Goal: Communication & Community: Answer question/provide support

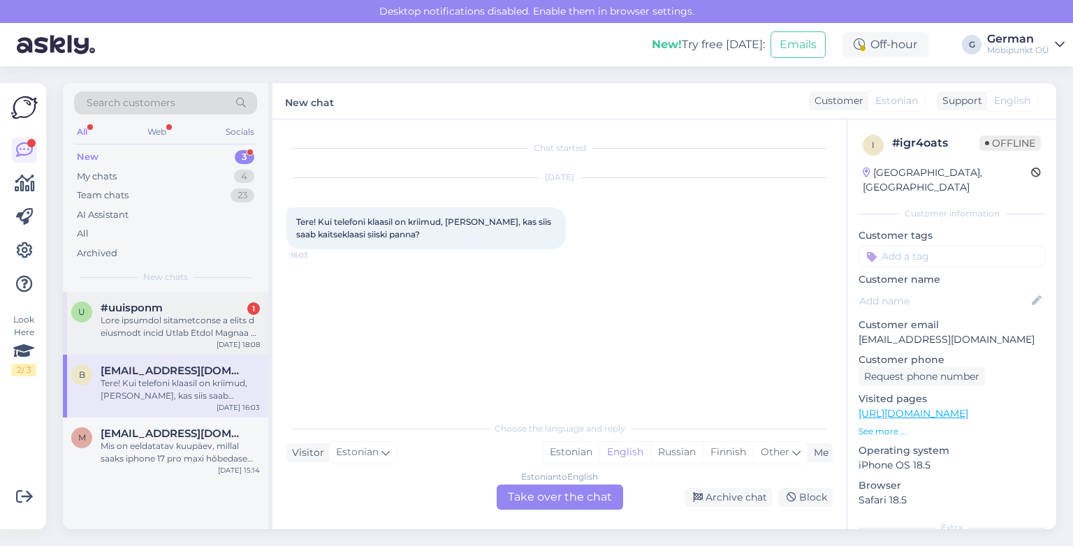
click at [167, 329] on div at bounding box center [180, 326] width 159 height 25
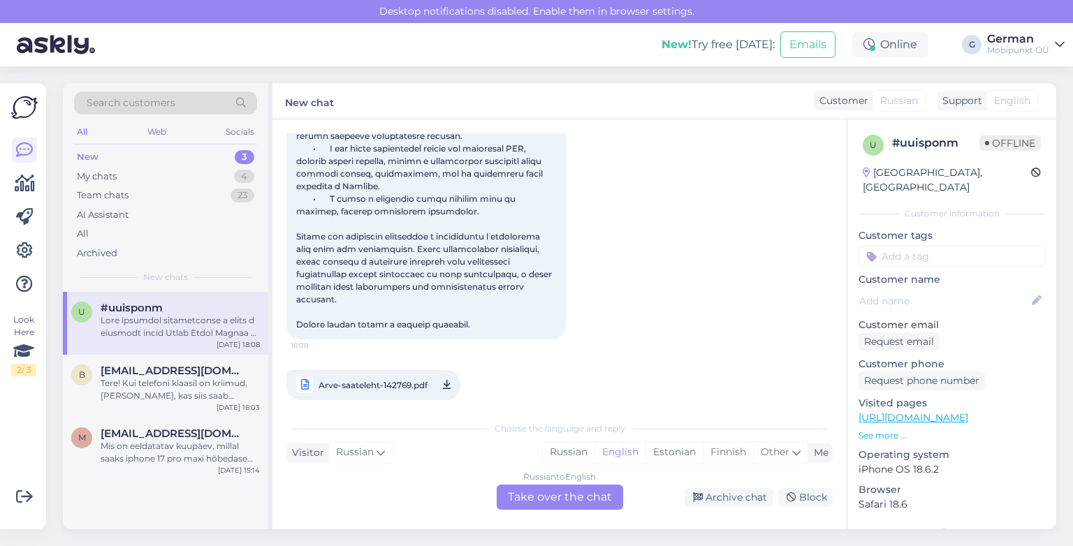
scroll to position [301, 0]
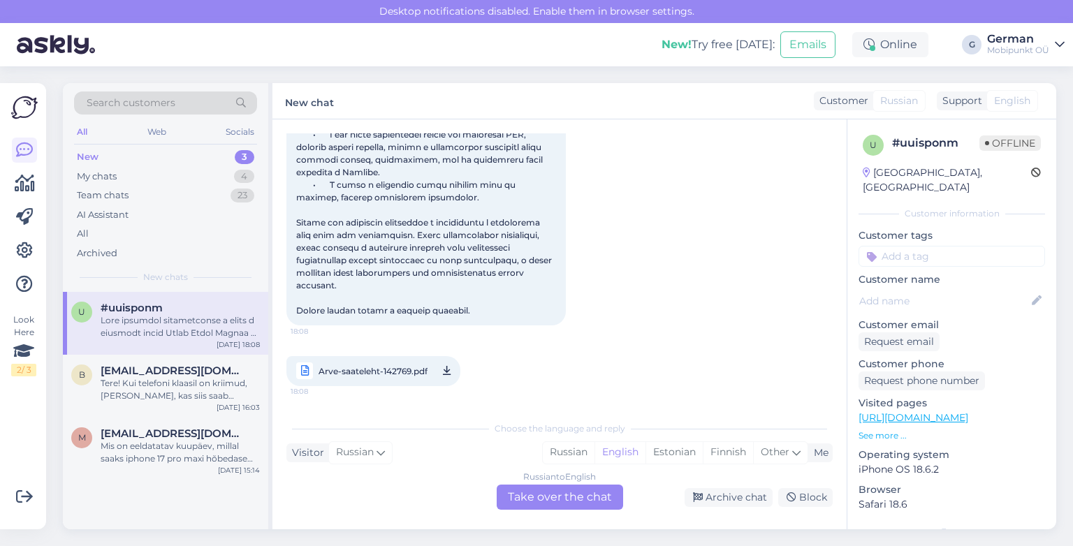
click at [381, 370] on span "Arve-saateleht-142769.pdf" at bounding box center [373, 371] width 109 height 17
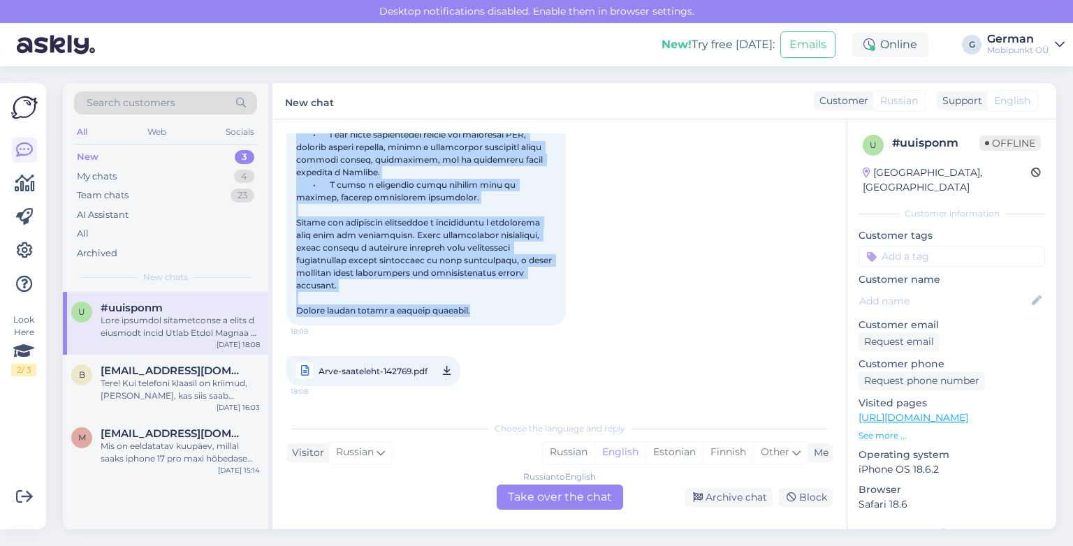
drag, startPoint x: 297, startPoint y: 148, endPoint x: 541, endPoint y: 298, distance: 286.3
click at [541, 298] on div "18:08" at bounding box center [425, 129] width 279 height 394
copy span "Lore ipsumdol sitametconse a elits d eiusmodt incid Utlab Etdol Magnaa 5 (ENI +…"
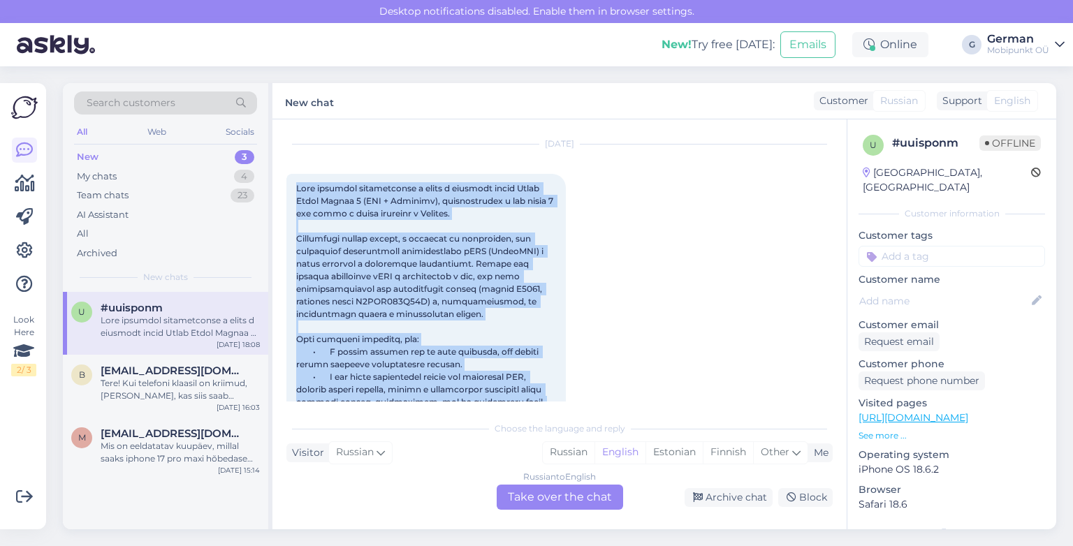
scroll to position [29, 0]
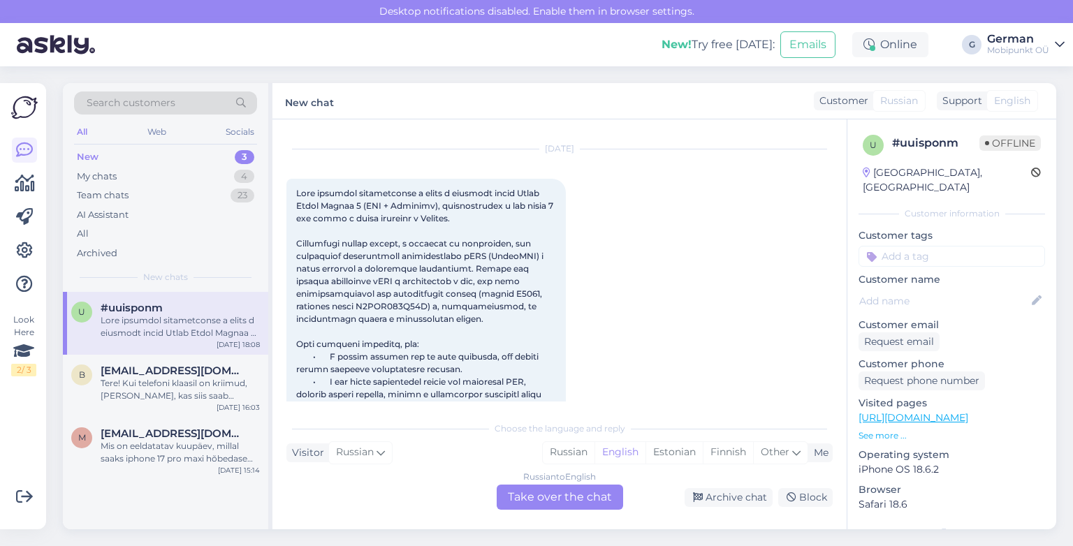
click at [673, 199] on div "[DATE] 18:08 Arve-saateleht-142769.pdf 18:08" at bounding box center [559, 391] width 546 height 515
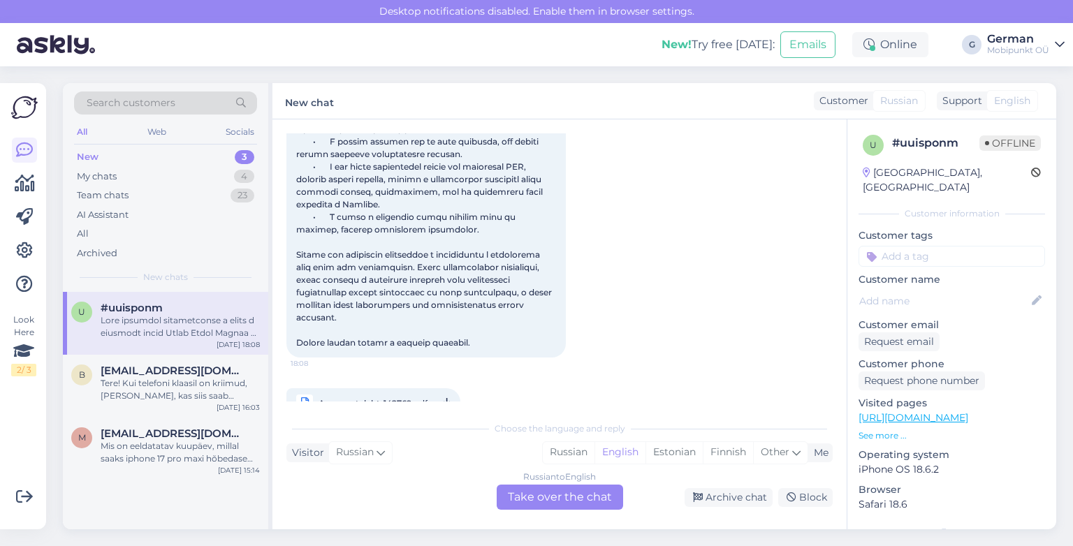
scroll to position [301, 0]
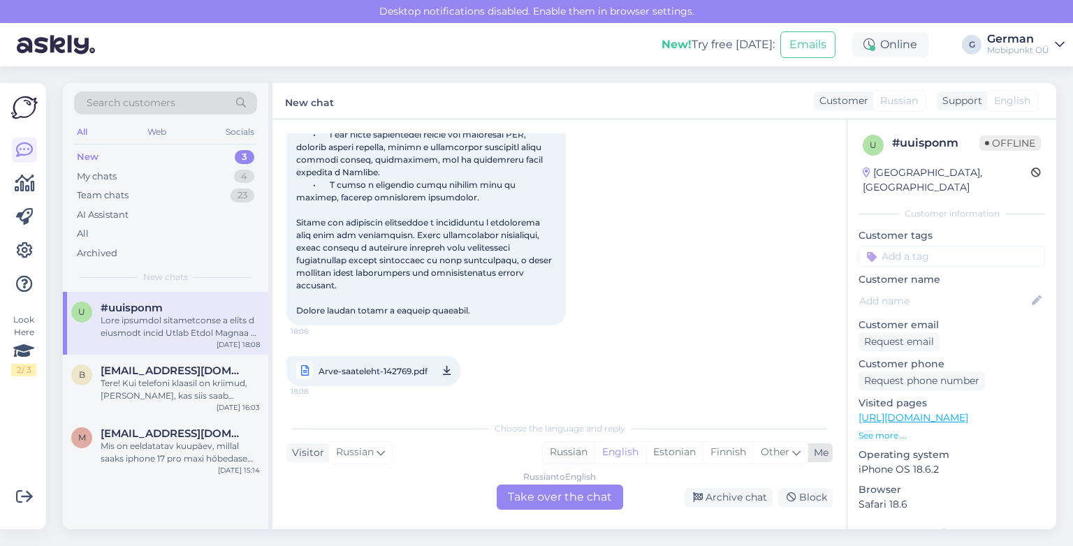
click at [567, 447] on div "Russian" at bounding box center [569, 452] width 52 height 21
click at [556, 502] on div "Russian to Russian Take over the chat" at bounding box center [560, 497] width 126 height 25
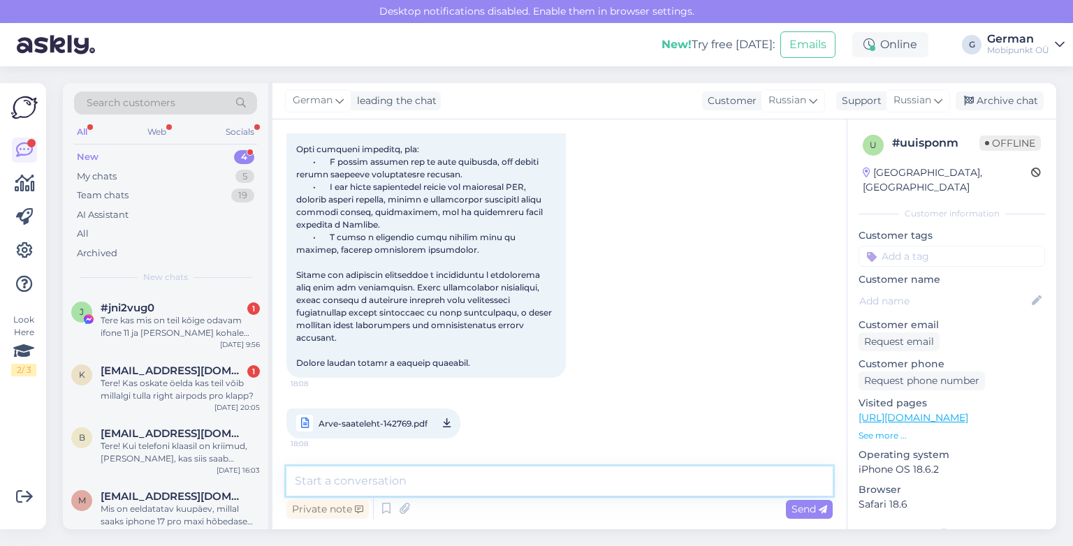
click at [433, 482] on textarea at bounding box center [559, 481] width 546 height 29
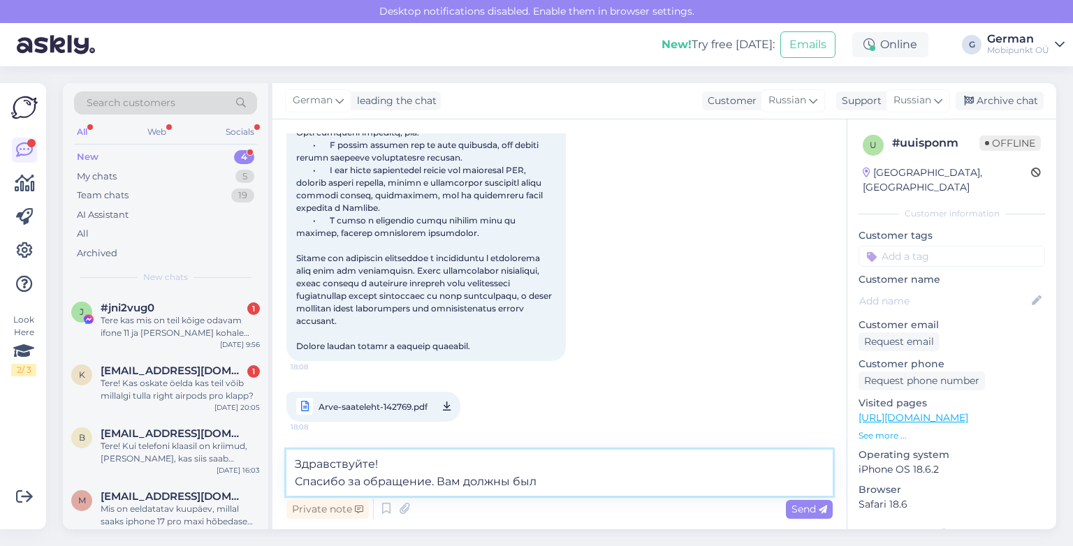
type textarea "Здравствуйте! Спасибо за обращение. Вам должны были"
drag, startPoint x: 574, startPoint y: 477, endPoint x: 258, endPoint y: 470, distance: 316.5
click at [258, 470] on div "Search customers All Web Socials New 4 My chats 5 Team chats 19 AI Assistant Al…" at bounding box center [559, 306] width 993 height 446
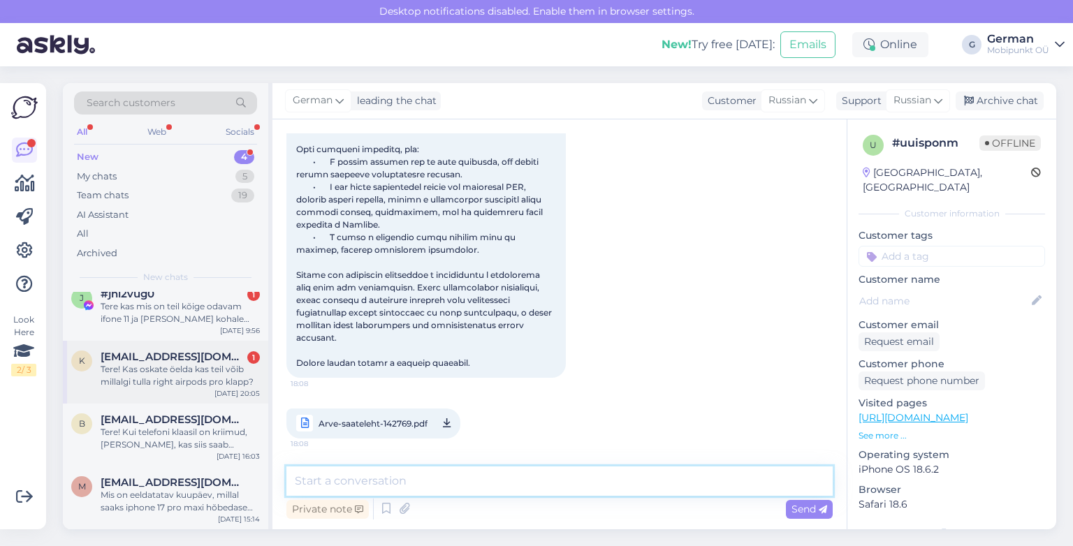
scroll to position [0, 0]
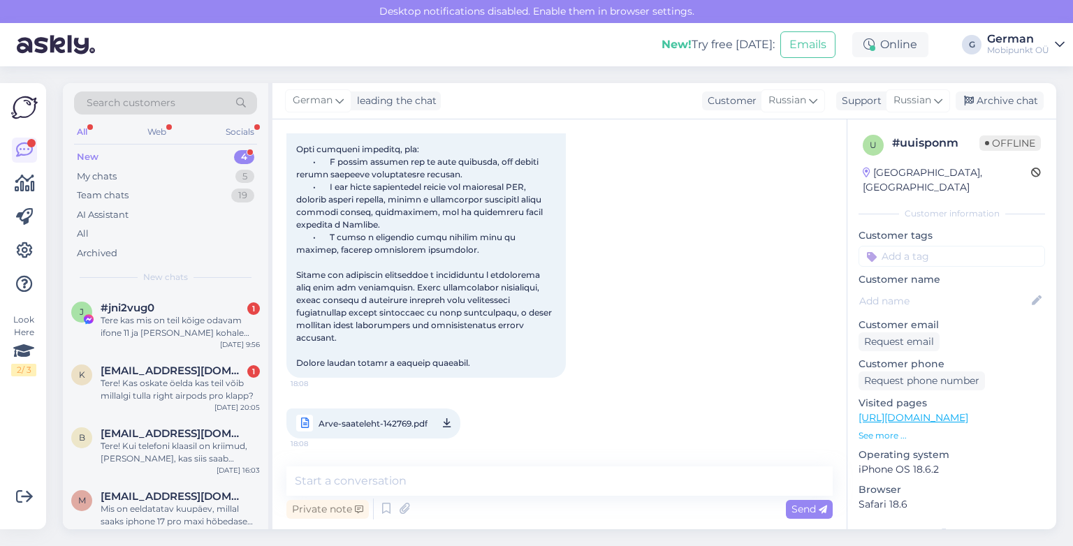
click at [610, 279] on div "[DATE] 18:08 Arve-saateleht-142769.pdf 18:08" at bounding box center [559, 196] width 546 height 515
click at [93, 152] on div "New" at bounding box center [88, 157] width 22 height 14
click at [89, 164] on div "New 4" at bounding box center [165, 157] width 183 height 20
click at [89, 159] on div "New" at bounding box center [88, 157] width 22 height 14
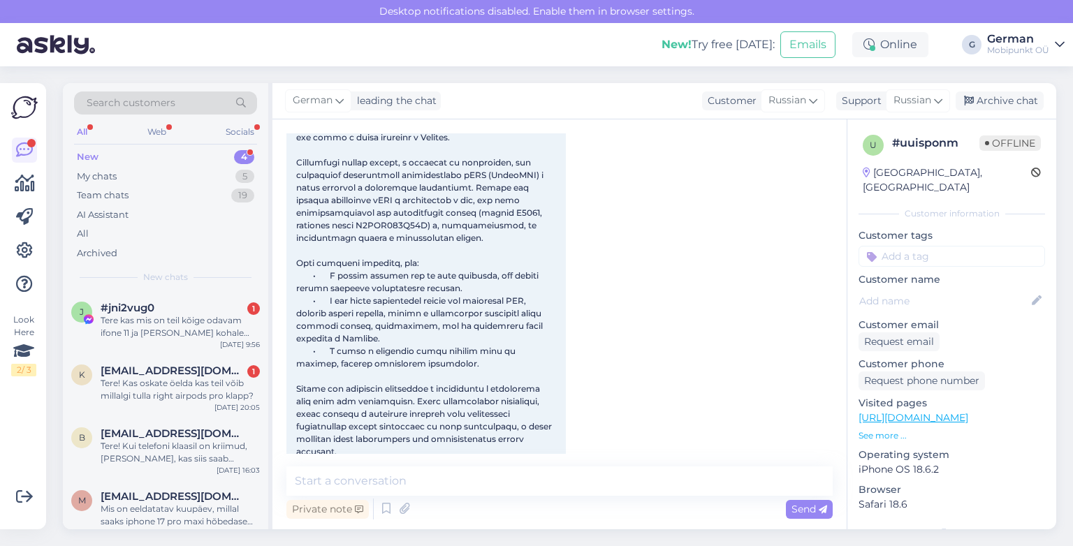
scroll to position [249, 0]
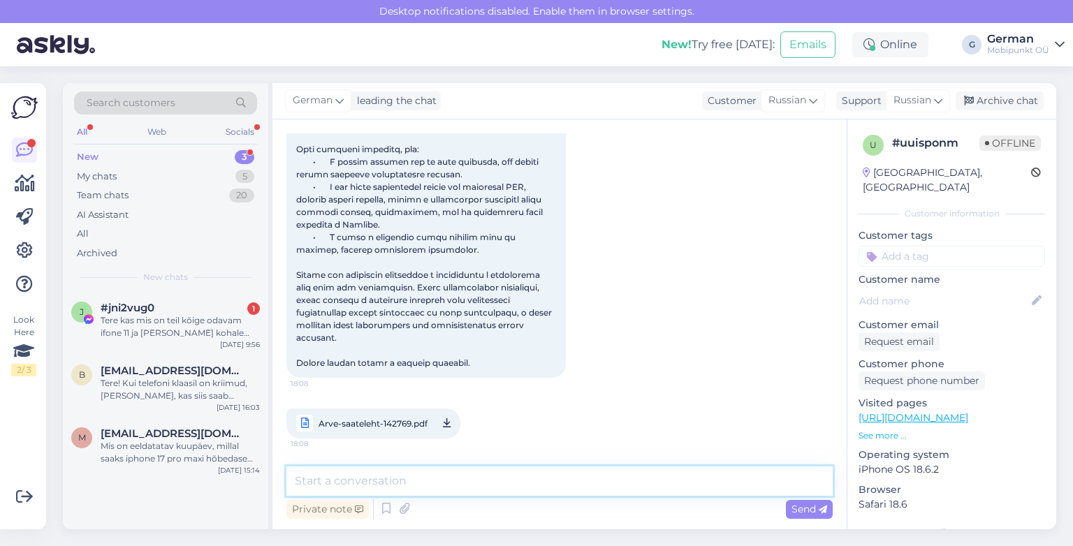
click at [381, 476] on textarea at bounding box center [559, 481] width 546 height 29
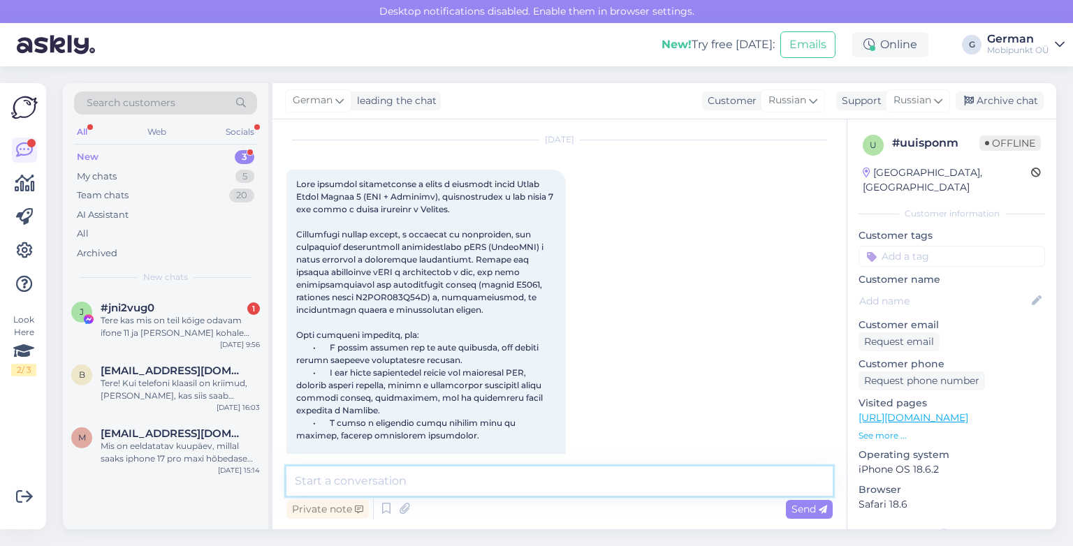
scroll to position [101, 0]
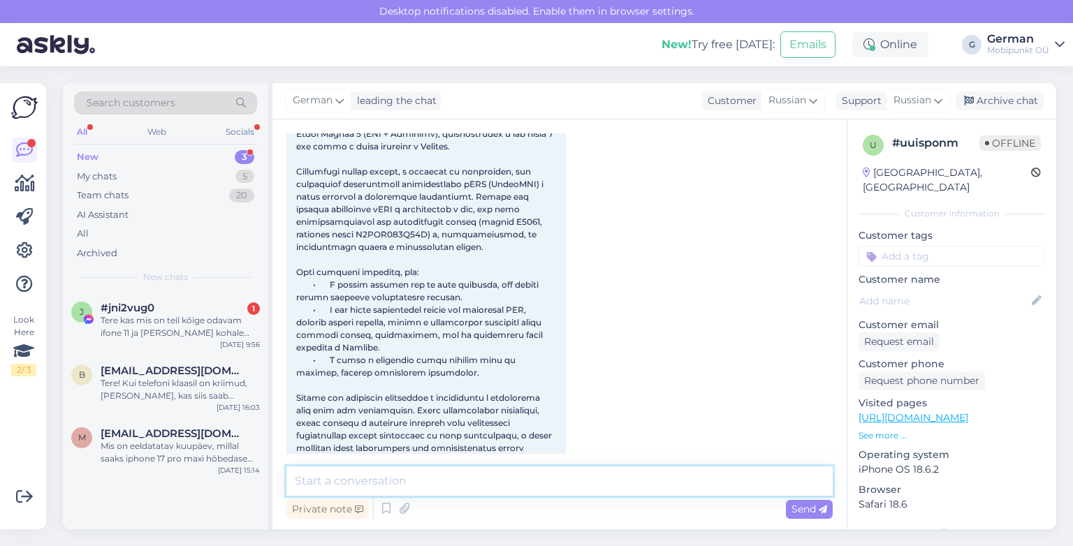
click at [351, 483] on textarea at bounding box center [559, 481] width 546 height 29
type textarea "З"
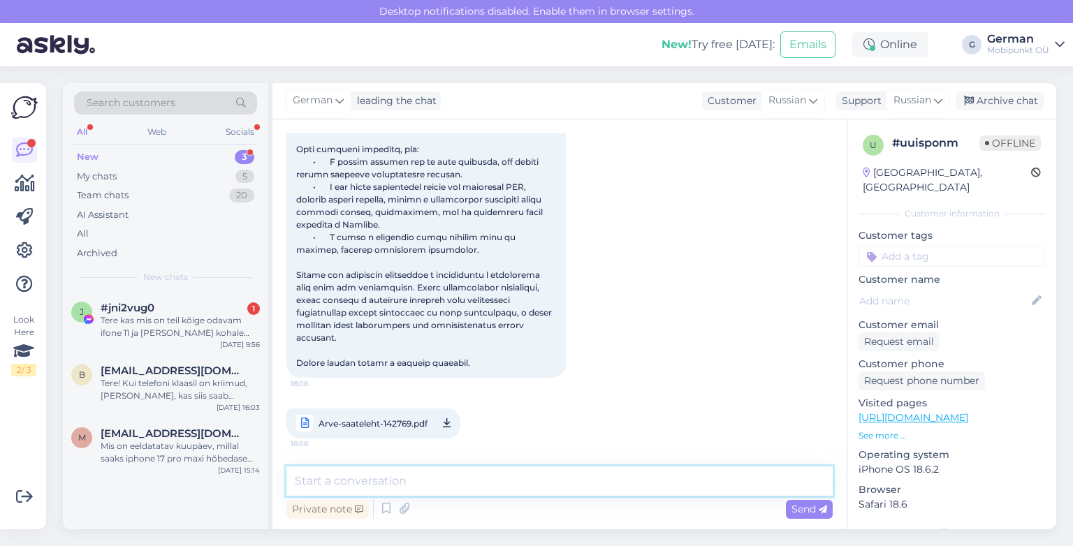
scroll to position [249, 0]
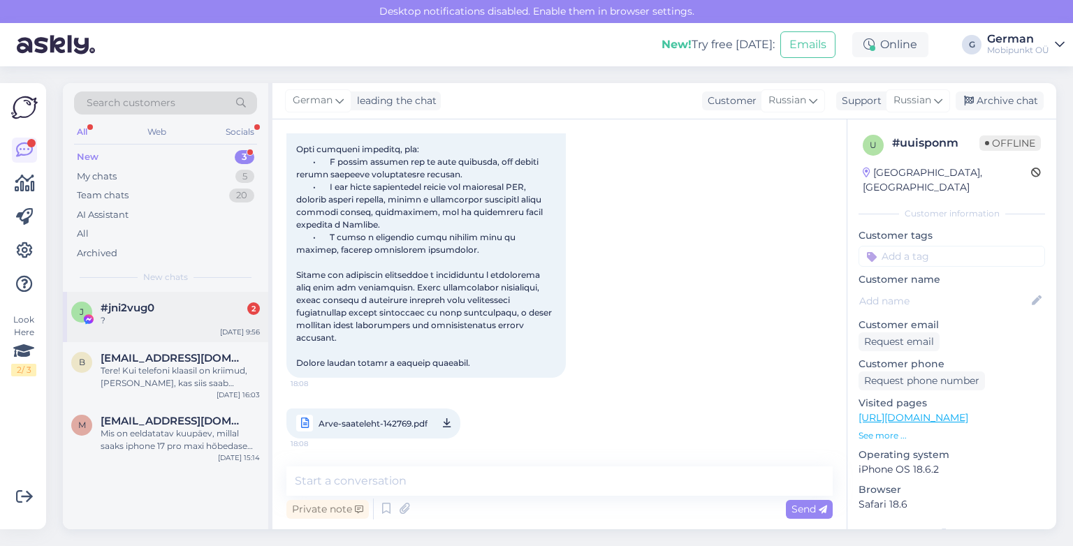
click at [139, 302] on span "#jni2vug0" at bounding box center [128, 308] width 54 height 13
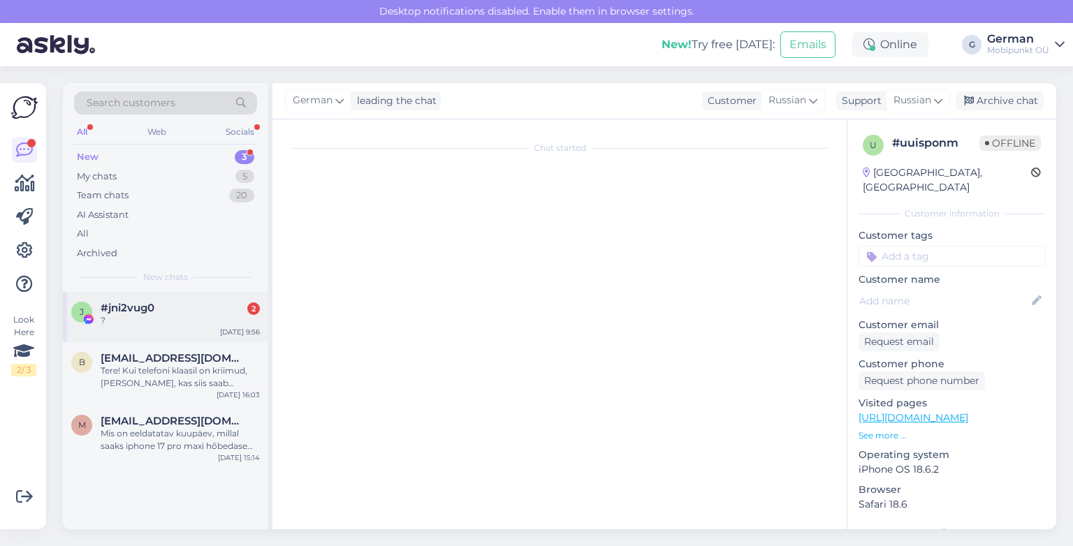
scroll to position [0, 0]
